Goal: Use online tool/utility: Utilize a website feature to perform a specific function

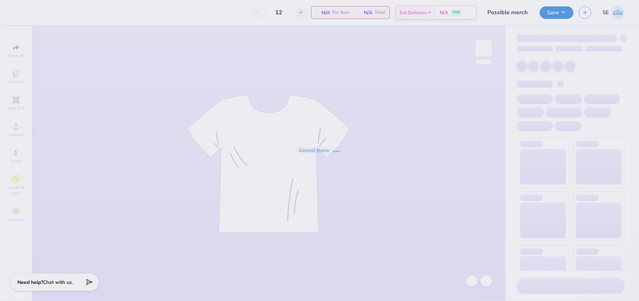
type input "50"
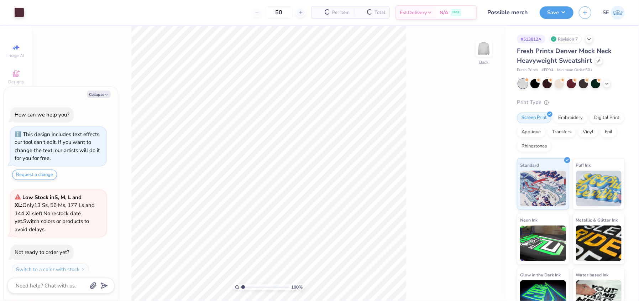
scroll to position [20, 0]
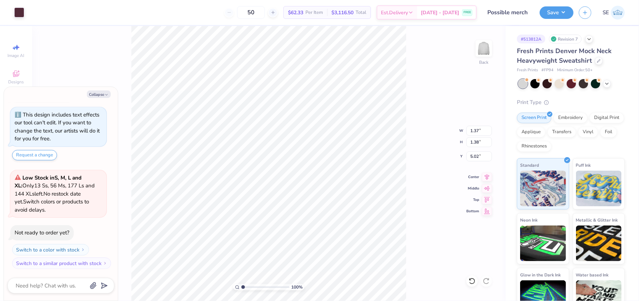
type textarea "x"
type input "3.71"
type textarea "x"
type input "1.30"
type input "1.44"
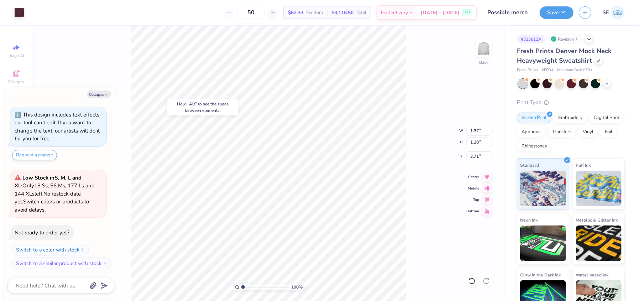
type input "3.15"
type textarea "x"
type input "3.00"
type textarea "x"
type input "1.46"
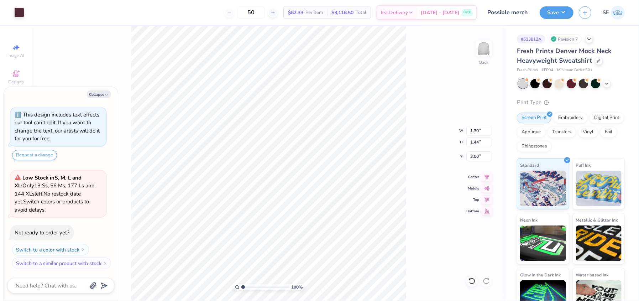
type input "1.73"
type input "3.71"
type textarea "x"
type input "3.36"
type textarea "x"
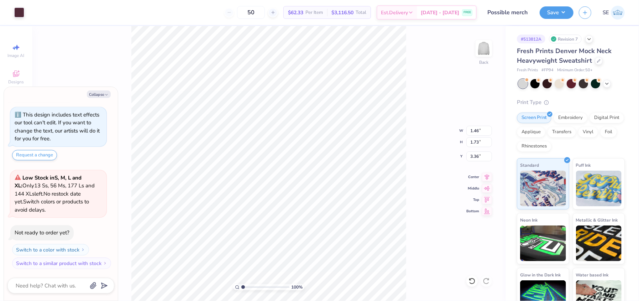
type input "1.30"
type input "1.44"
type input "3.00"
type textarea "x"
type input "1.37"
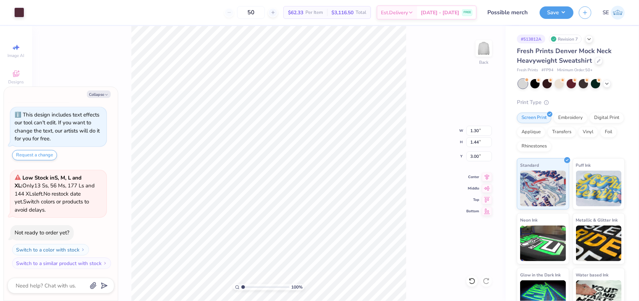
type input "1.38"
type input "3.71"
type textarea "x"
type input "3.36"
type textarea "x"
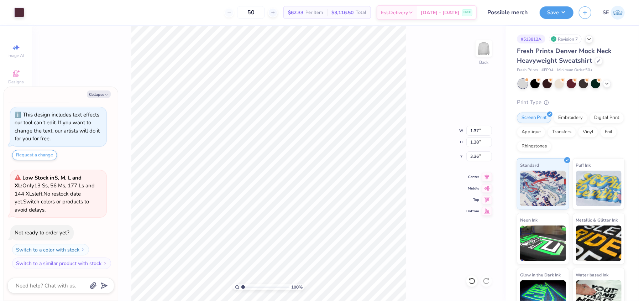
type input "1.36"
type textarea "x"
type input "3.00"
type textarea "x"
type input "3.36"
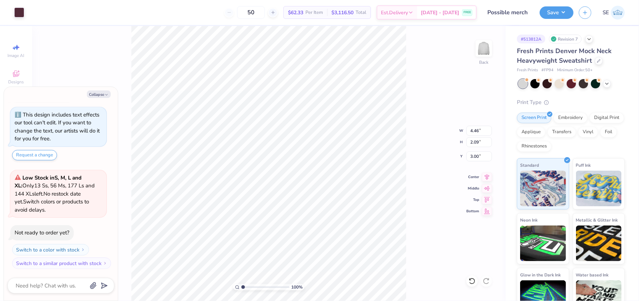
type textarea "x"
